Goal: Complete application form: Complete application form

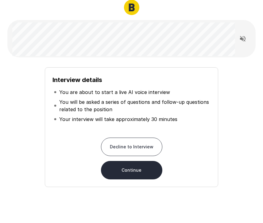
scroll to position [27, 0]
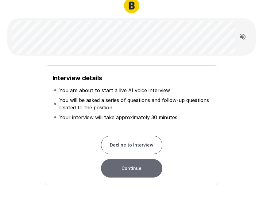
click at [133, 177] on button "Continue" at bounding box center [131, 168] width 61 height 18
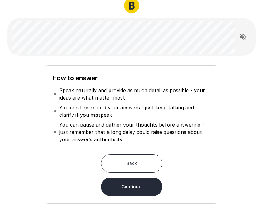
click at [128, 183] on button "Continue" at bounding box center [131, 186] width 61 height 18
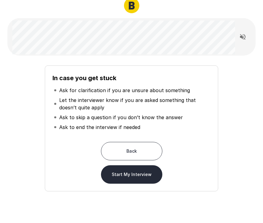
click at [131, 173] on button "Start My Interview" at bounding box center [131, 174] width 61 height 18
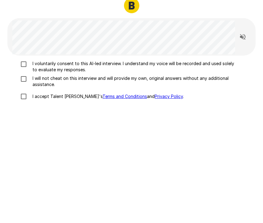
click at [47, 68] on p "I voluntarily consent to this AI-led interview. I understand my voice will be r…" at bounding box center [134, 66] width 208 height 12
click at [44, 79] on p "I will not cheat on this interview and will provide my own, original answers wi…" at bounding box center [134, 81] width 208 height 12
click at [48, 95] on p "I accept Talent Llama's Terms and Conditions and Privacy Policy ." at bounding box center [107, 96] width 154 height 6
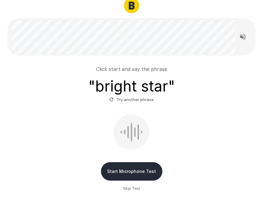
scroll to position [47, 0]
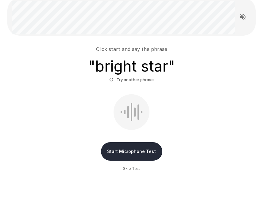
click at [133, 153] on button "Start Microphone Test" at bounding box center [131, 151] width 61 height 18
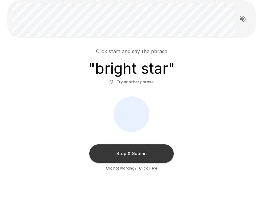
scroll to position [44, 0]
click at [129, 154] on button "Stop & Submit" at bounding box center [131, 153] width 84 height 18
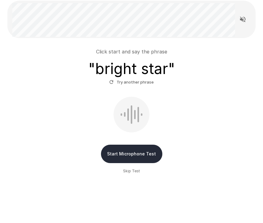
scroll to position [6, 0]
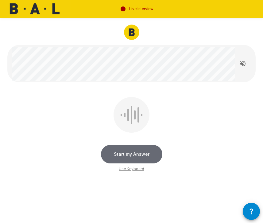
click at [146, 152] on button "Start my Answer" at bounding box center [131, 154] width 61 height 18
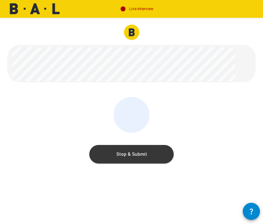
click at [137, 156] on button "Stop & Submit" at bounding box center [131, 154] width 84 height 18
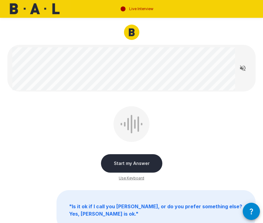
click at [118, 158] on button "Start my Answer" at bounding box center [131, 163] width 61 height 18
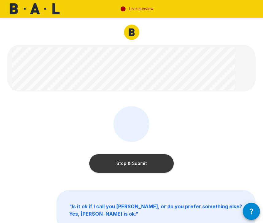
click at [118, 158] on button "Stop & Submit" at bounding box center [131, 163] width 84 height 18
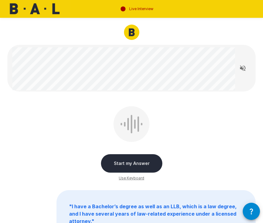
click at [131, 158] on button "Start my Answer" at bounding box center [131, 163] width 61 height 18
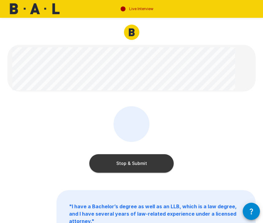
click at [131, 158] on button "Stop & Submit" at bounding box center [131, 163] width 84 height 18
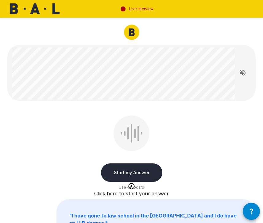
click at [138, 170] on button "Start my Answer" at bounding box center [131, 172] width 61 height 18
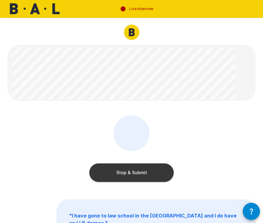
click at [145, 171] on button "Stop & Submit" at bounding box center [131, 172] width 84 height 18
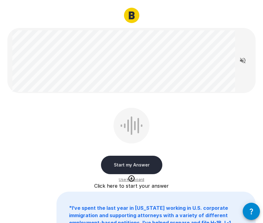
scroll to position [18, 0]
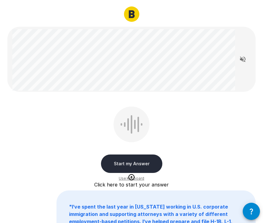
click at [133, 155] on button "Start my Answer" at bounding box center [131, 163] width 61 height 18
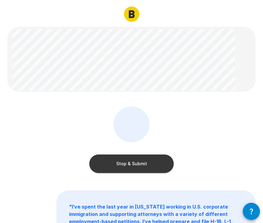
click at [160, 160] on button "Stop & Submit" at bounding box center [131, 163] width 84 height 18
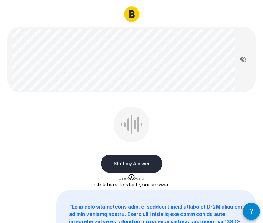
click at [131, 161] on button "Start my Answer" at bounding box center [131, 163] width 61 height 18
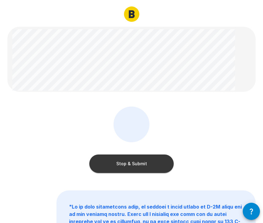
click at [160, 158] on button "Stop & Submit" at bounding box center [131, 163] width 84 height 18
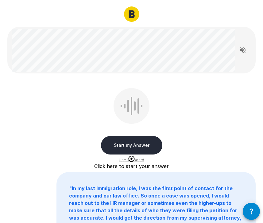
click at [131, 144] on button "Start my Answer" at bounding box center [131, 145] width 61 height 18
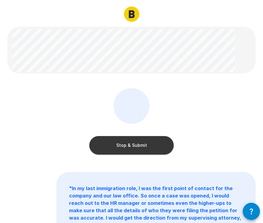
click at [131, 144] on button "Stop & Submit" at bounding box center [131, 145] width 84 height 18
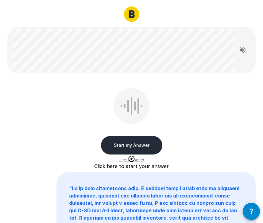
click at [129, 144] on button "Start my Answer" at bounding box center [131, 145] width 61 height 18
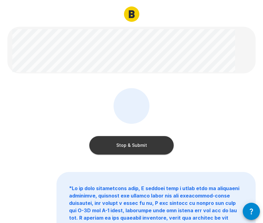
click at [129, 144] on button "Stop & Submit" at bounding box center [131, 145] width 84 height 18
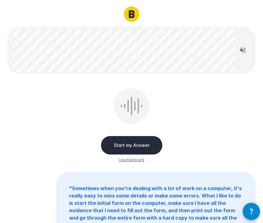
click at [144, 143] on button "Start my Answer" at bounding box center [131, 145] width 61 height 18
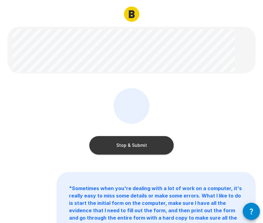
click at [144, 143] on button "Stop & Submit" at bounding box center [131, 145] width 84 height 18
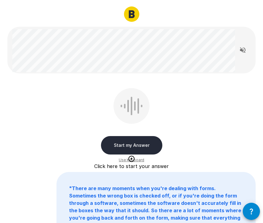
click at [117, 143] on button "Start my Answer" at bounding box center [131, 145] width 61 height 18
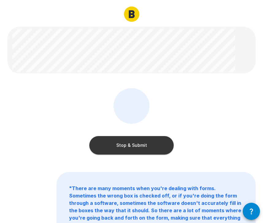
click at [117, 143] on button "Stop & Submit" at bounding box center [131, 145] width 84 height 18
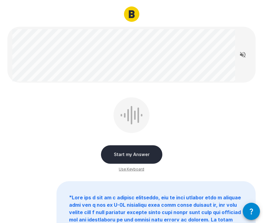
click at [121, 148] on button "Start my Answer" at bounding box center [131, 154] width 61 height 18
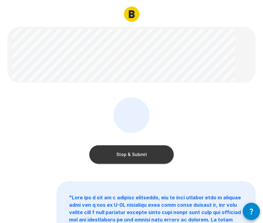
click at [121, 148] on button "Stop & Submit" at bounding box center [131, 154] width 84 height 18
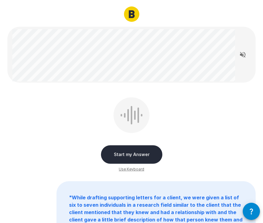
click at [124, 150] on button "Start my Answer" at bounding box center [131, 154] width 61 height 18
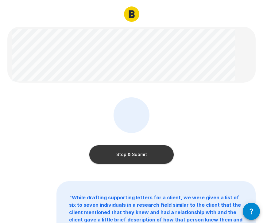
click at [127, 154] on button "Stop & Submit" at bounding box center [131, 154] width 84 height 18
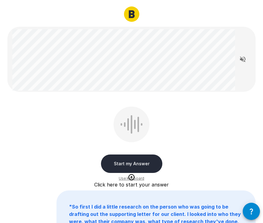
click at [124, 160] on button "Start my Answer" at bounding box center [131, 163] width 61 height 18
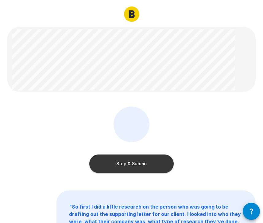
click at [124, 160] on button "Stop & Submit" at bounding box center [131, 163] width 84 height 18
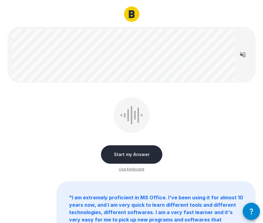
click at [124, 160] on button "Start my Answer" at bounding box center [131, 154] width 61 height 18
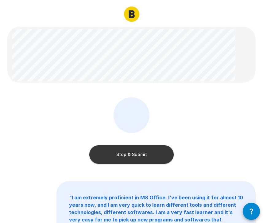
click at [124, 160] on button "Stop & Submit" at bounding box center [131, 154] width 84 height 18
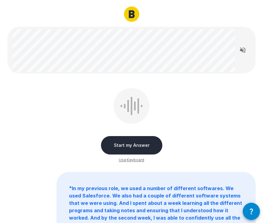
click at [120, 145] on button "Start my Answer" at bounding box center [131, 145] width 61 height 18
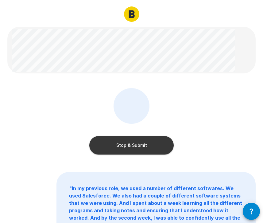
click at [120, 145] on button "Stop & Submit" at bounding box center [131, 145] width 84 height 18
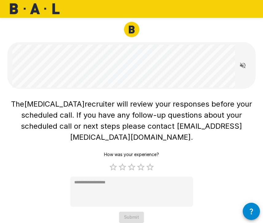
scroll to position [0, 0]
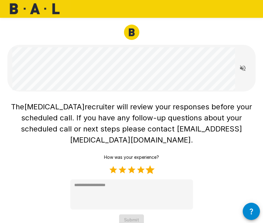
click at [151, 165] on label "5 Stars" at bounding box center [149, 169] width 9 height 9
type textarea "*"
click at [128, 216] on div "The [MEDICAL_DATA] recruiter will review your responses before your scheduled c…" at bounding box center [131, 108] width 263 height 217
click at [126, 214] on button "Submit" at bounding box center [131, 219] width 25 height 11
